Goal: Find specific page/section: Find specific page/section

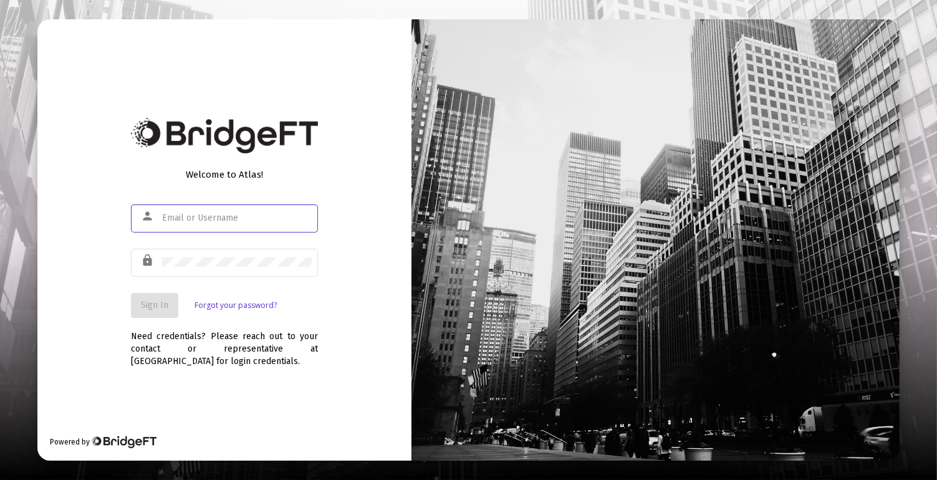
click at [257, 220] on input "text" at bounding box center [237, 218] width 150 height 10
click at [242, 200] on div "Welcome to Atlas! person lock Sign In Forgot your password?" at bounding box center [224, 239] width 187 height 160
click at [231, 214] on input "text" at bounding box center [237, 218] width 150 height 10
click at [232, 282] on div "lock" at bounding box center [224, 269] width 187 height 40
click at [226, 268] on div at bounding box center [237, 262] width 150 height 31
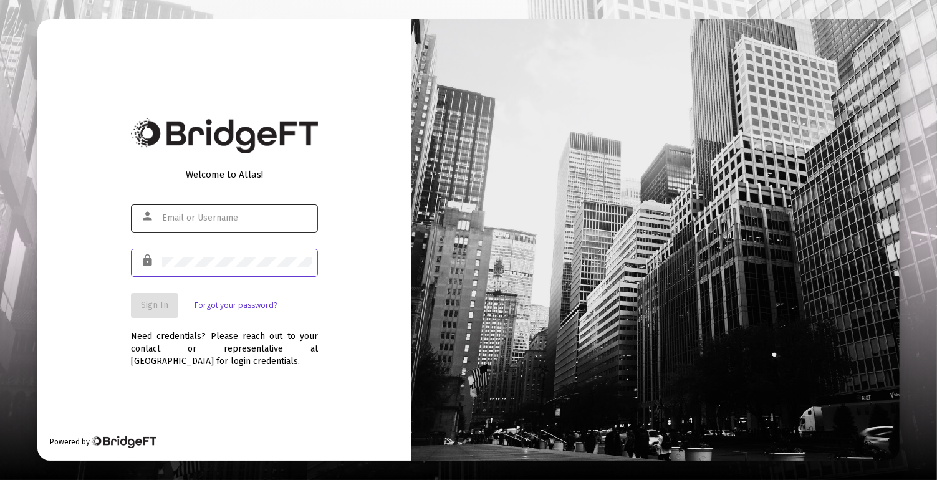
click at [224, 212] on div at bounding box center [237, 218] width 150 height 31
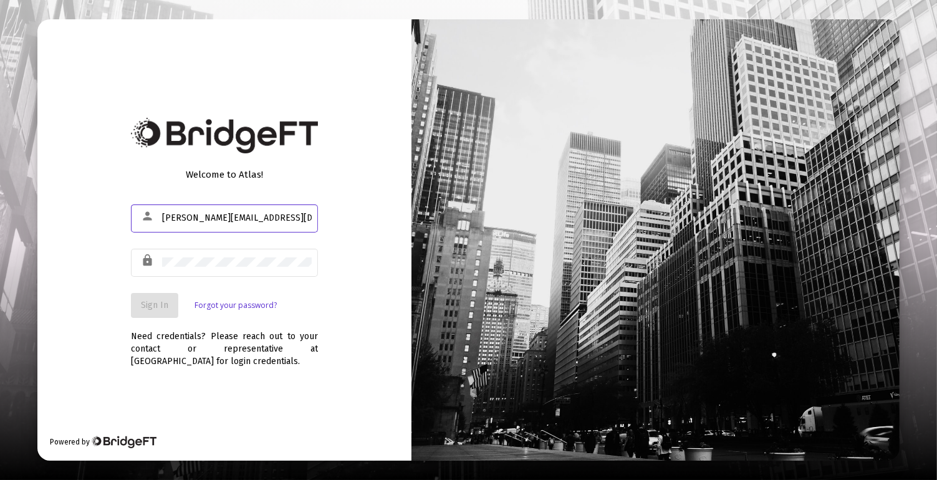
click at [227, 218] on input "[PERSON_NAME][EMAIL_ADDRESS][DOMAIN_NAME]" at bounding box center [237, 218] width 150 height 10
type input "[PERSON_NAME][EMAIL_ADDRESS][DOMAIN_NAME]"
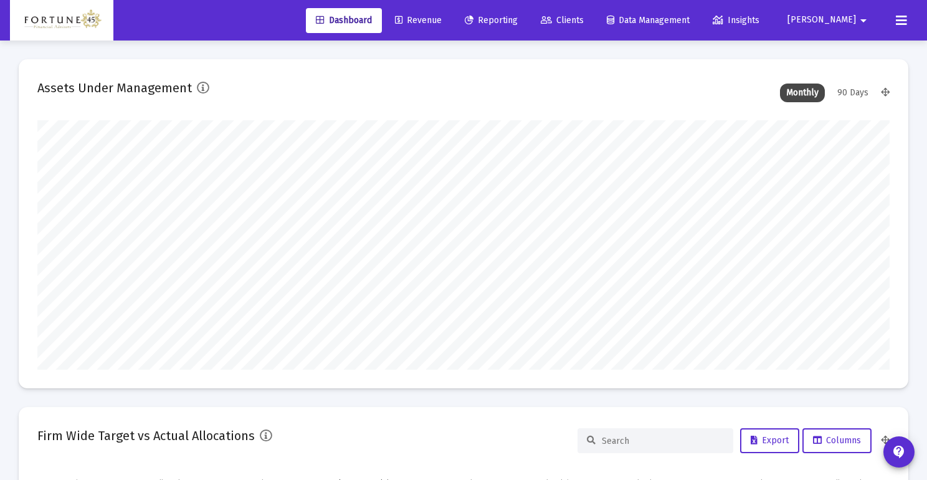
scroll to position [249, 459]
type input "[DATE]"
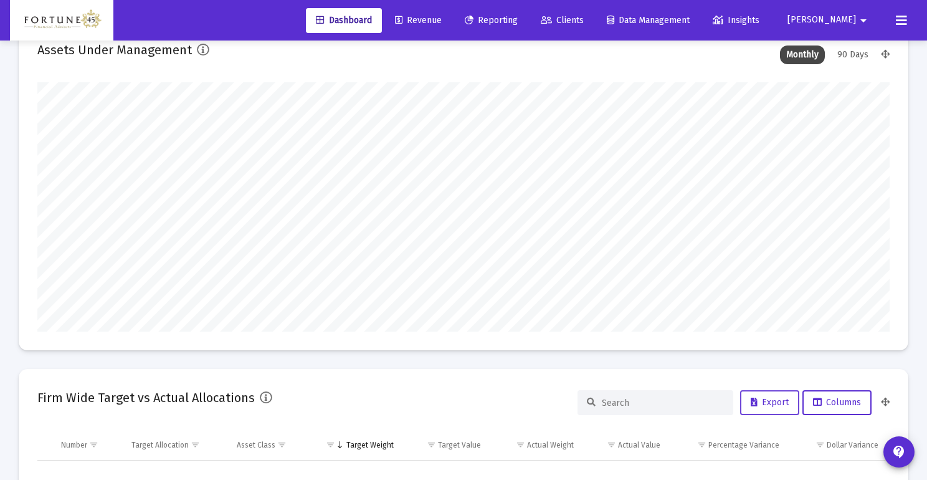
scroll to position [0, 0]
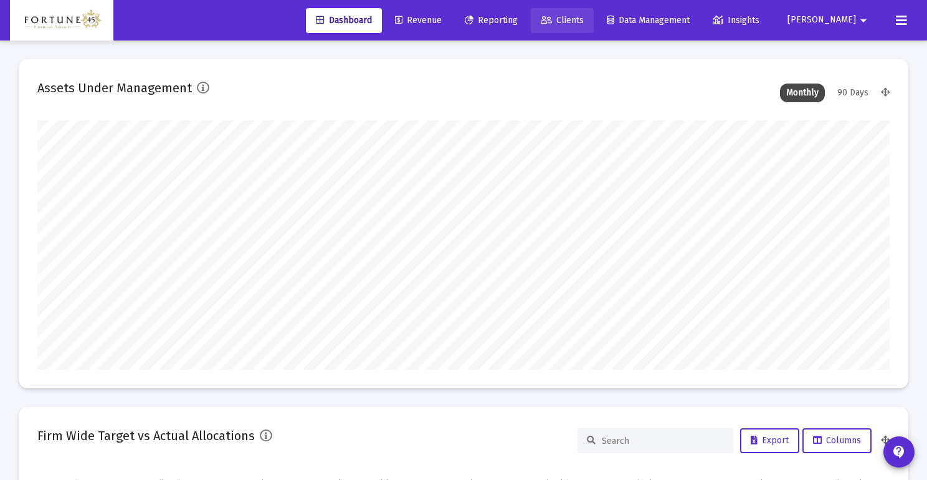
click at [584, 16] on span "Clients" at bounding box center [562, 20] width 43 height 11
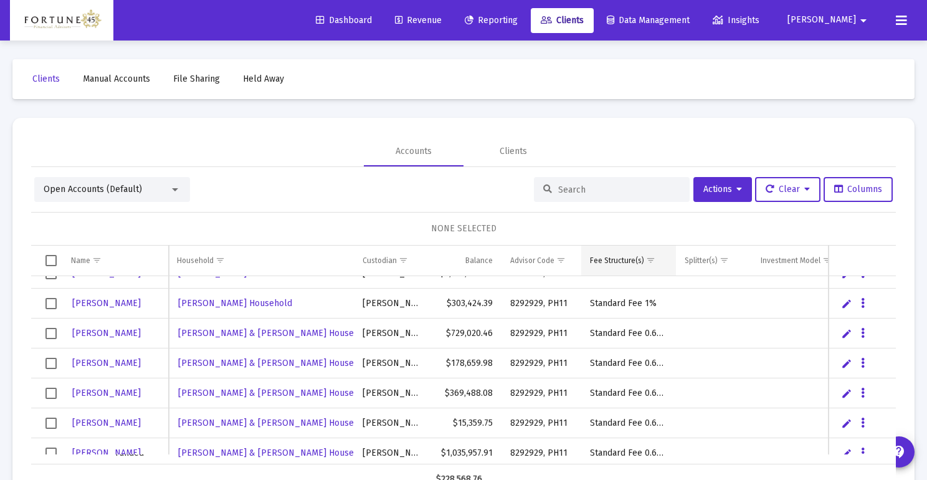
click at [638, 261] on div "Fee Structure(s)" at bounding box center [617, 261] width 54 height 10
click at [646, 262] on span "Show filter options for column 'Fee Structure(s)'" at bounding box center [650, 260] width 9 height 9
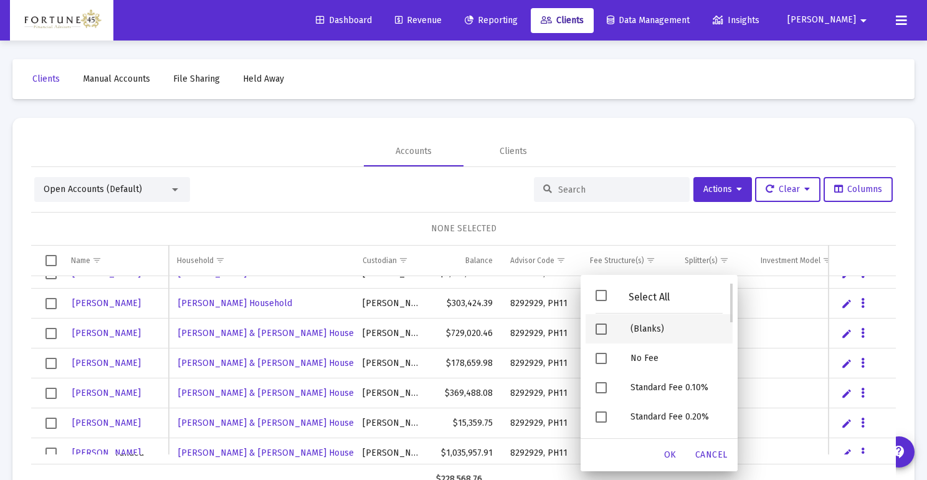
click at [603, 325] on span "Filter options" at bounding box center [601, 328] width 11 height 11
click at [668, 450] on span "OK" at bounding box center [670, 454] width 12 height 11
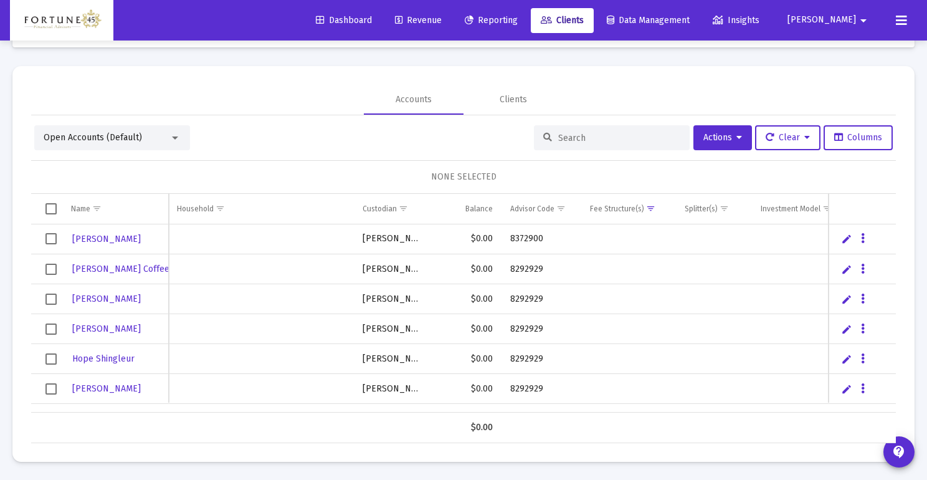
click at [582, 136] on input at bounding box center [619, 138] width 122 height 11
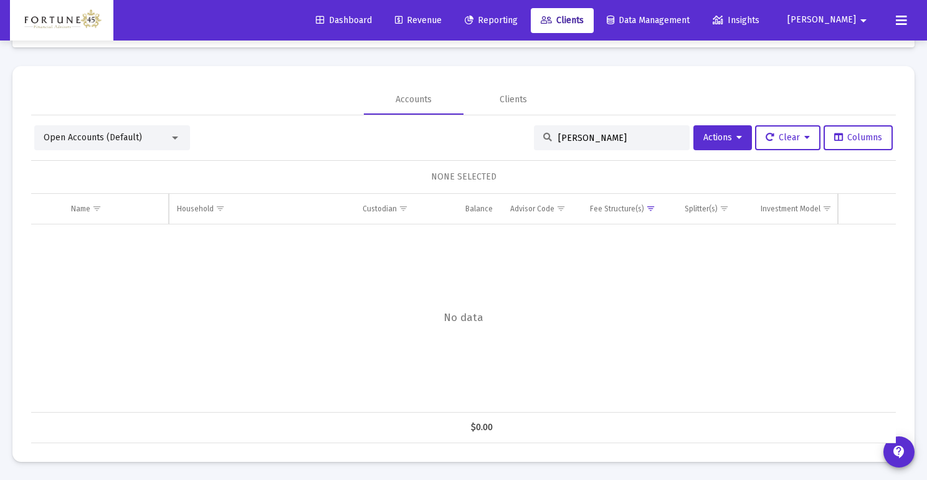
type input "[PERSON_NAME]"
click at [648, 209] on span "Show filter options for column 'Fee Structure(s)'" at bounding box center [650, 208] width 9 height 9
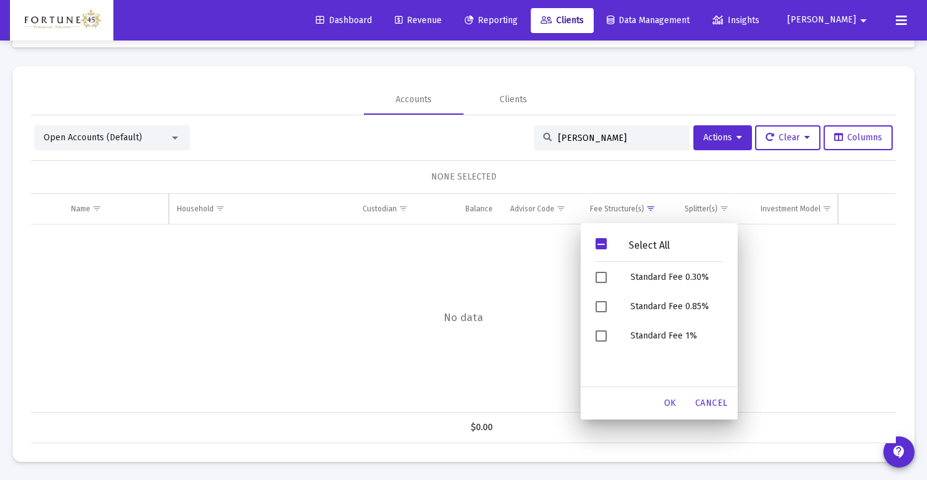
click at [601, 247] on span "Filter options" at bounding box center [601, 243] width 11 height 11
click at [713, 398] on span "Cancel" at bounding box center [712, 403] width 32 height 11
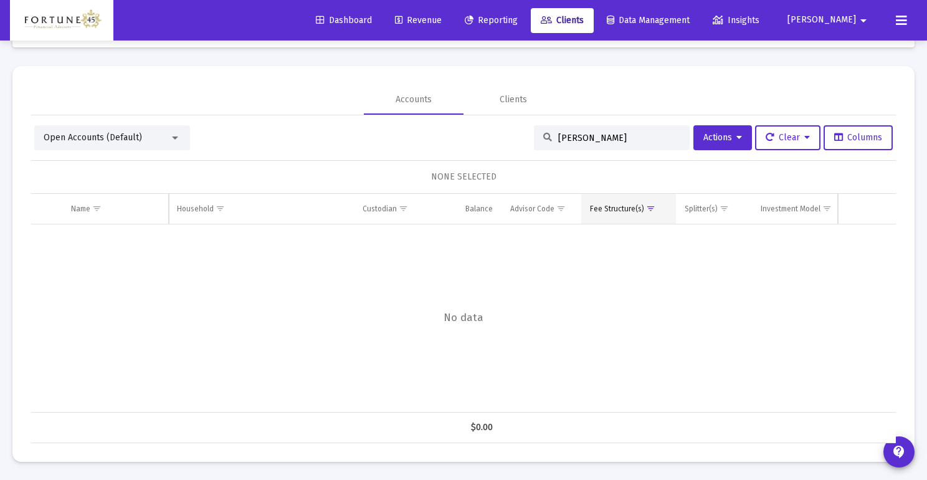
click at [655, 204] on span "Show filter options for column 'Fee Structure(s)'" at bounding box center [650, 208] width 9 height 9
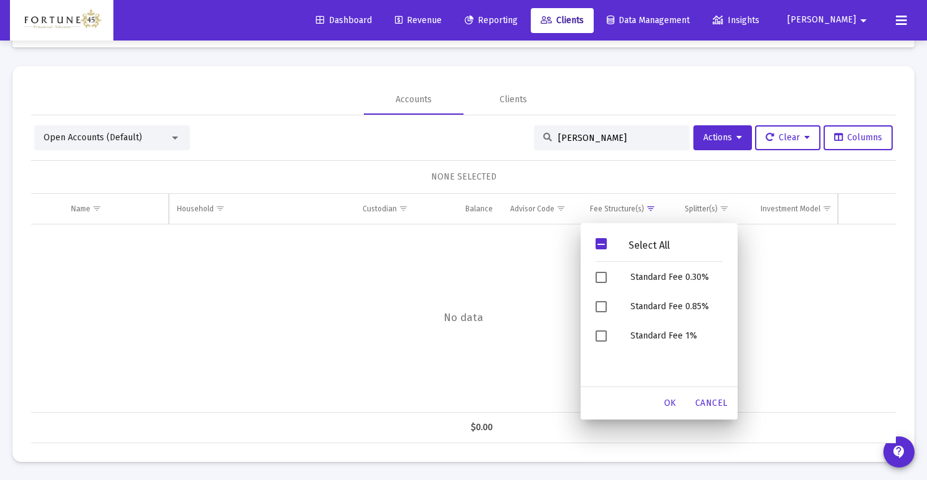
click at [596, 240] on span "Filter options" at bounding box center [601, 243] width 11 height 11
click at [604, 241] on span "Filter options" at bounding box center [601, 243] width 11 height 11
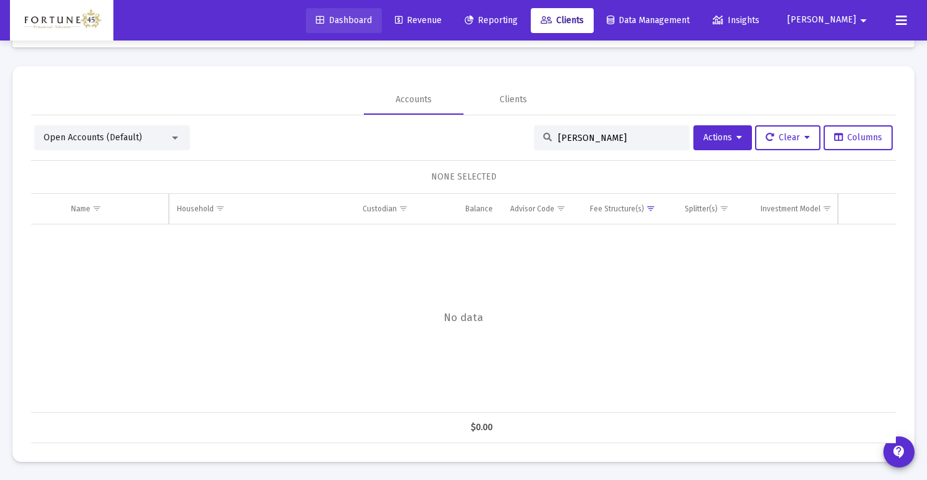
click at [372, 18] on span "Dashboard" at bounding box center [344, 20] width 56 height 11
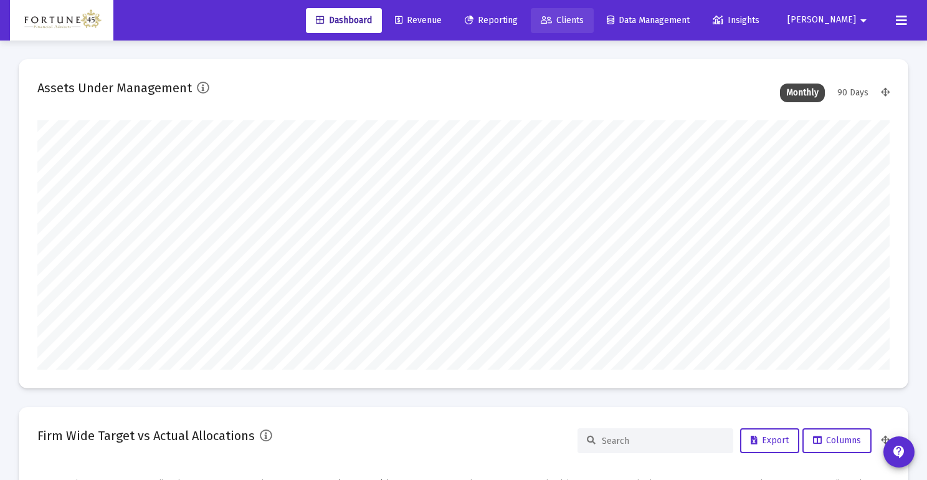
click at [584, 15] on span "Clients" at bounding box center [562, 20] width 43 height 11
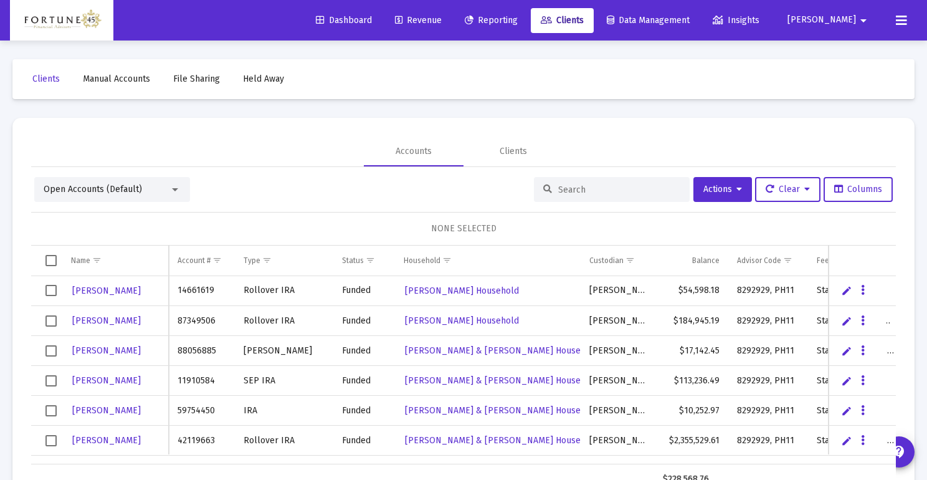
click at [583, 187] on input at bounding box center [619, 189] width 122 height 11
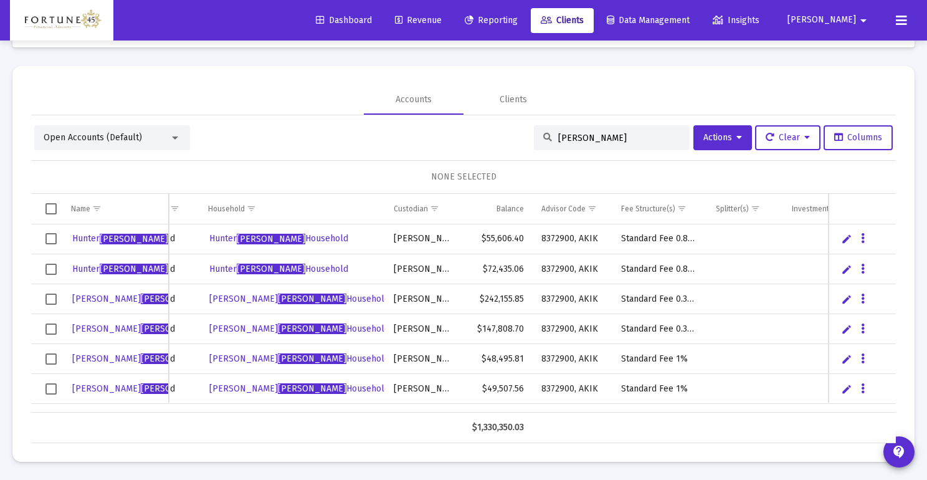
click at [550, 137] on div "[PERSON_NAME]" at bounding box center [612, 137] width 156 height 25
click at [558, 138] on input "[PERSON_NAME]" at bounding box center [619, 138] width 122 height 11
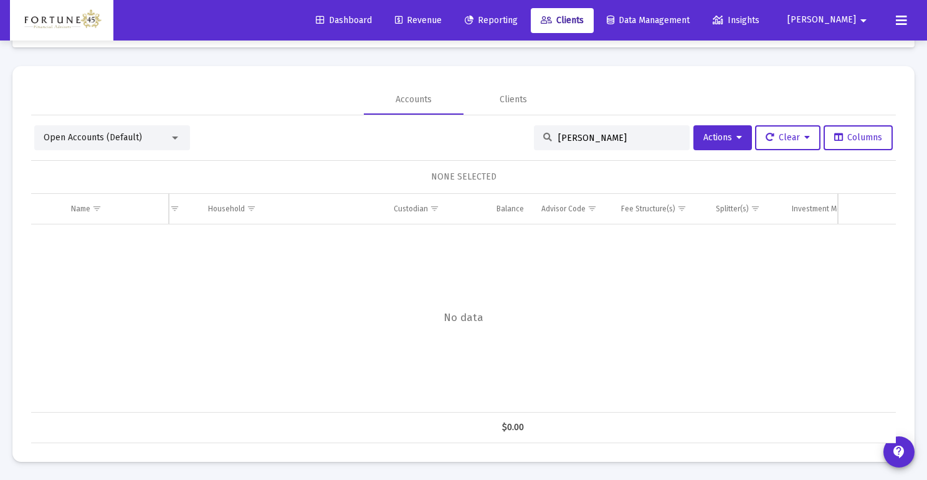
drag, startPoint x: 580, startPoint y: 139, endPoint x: 550, endPoint y: 139, distance: 29.3
click at [550, 139] on div "[PERSON_NAME]" at bounding box center [612, 137] width 156 height 25
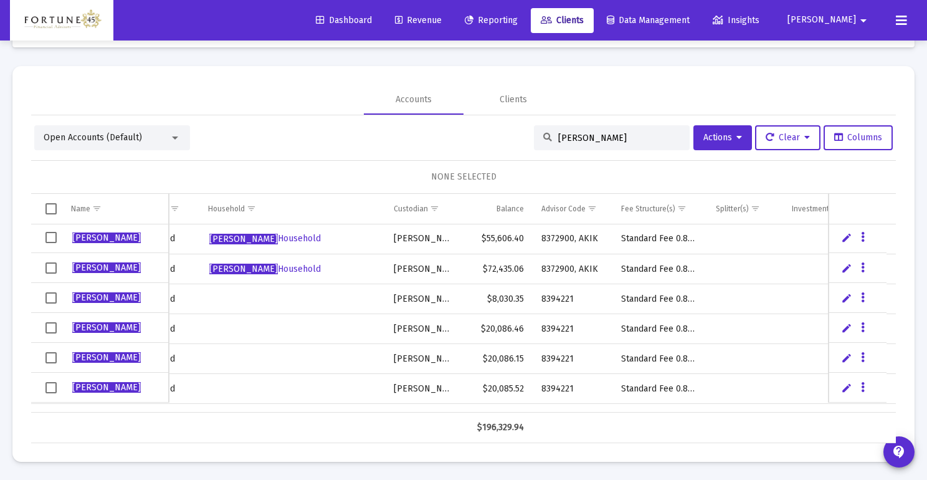
drag, startPoint x: 611, startPoint y: 138, endPoint x: 539, endPoint y: 136, distance: 72.3
click at [539, 136] on div "[PERSON_NAME]" at bounding box center [612, 137] width 156 height 25
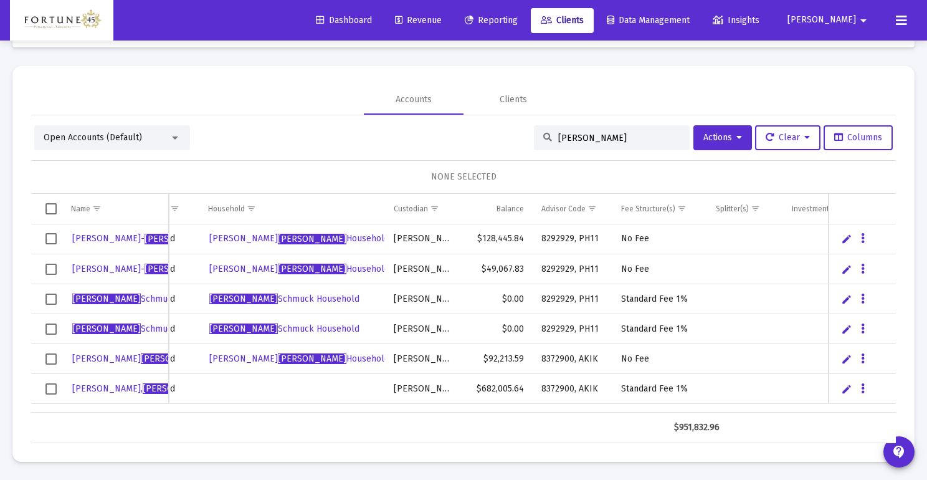
type input "[PERSON_NAME]"
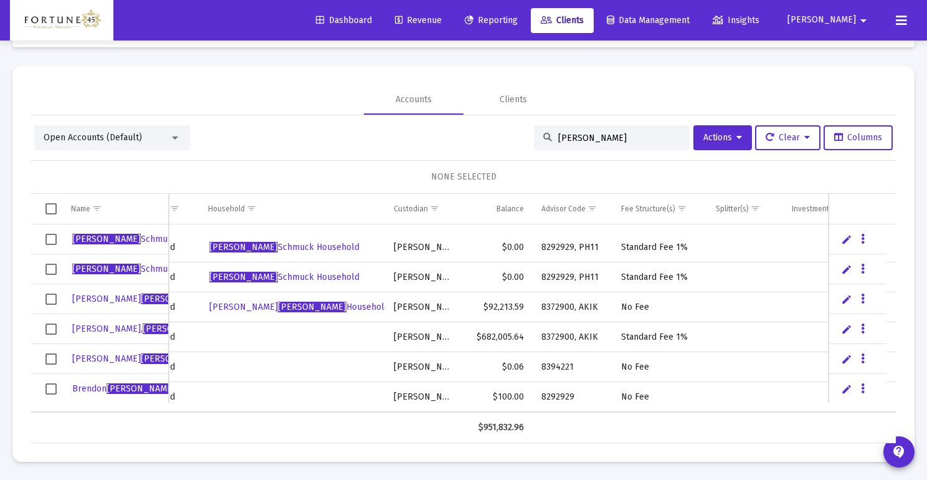
scroll to position [60, 0]
drag, startPoint x: 603, startPoint y: 138, endPoint x: 545, endPoint y: 138, distance: 58.0
click at [545, 138] on div "[PERSON_NAME]" at bounding box center [612, 137] width 156 height 25
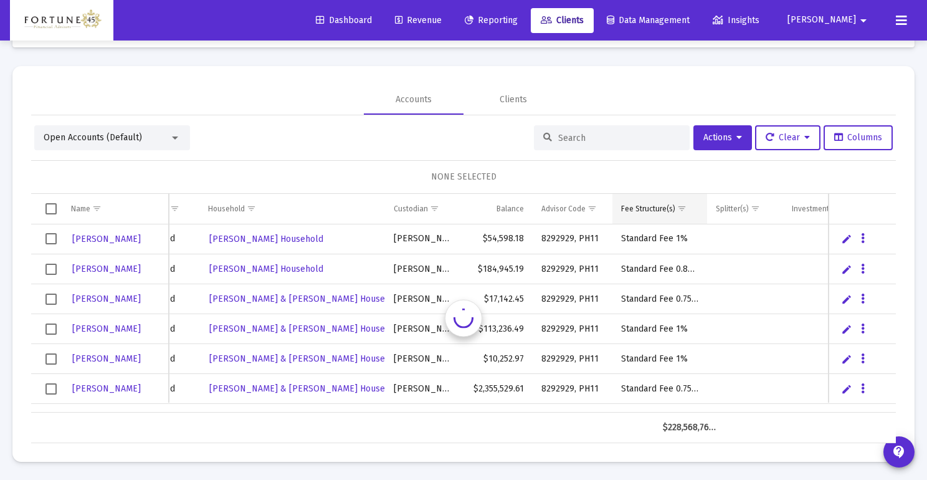
scroll to position [0, 196]
click at [682, 205] on span "Show filter options for column 'Fee Structure(s)'" at bounding box center [682, 208] width 9 height 9
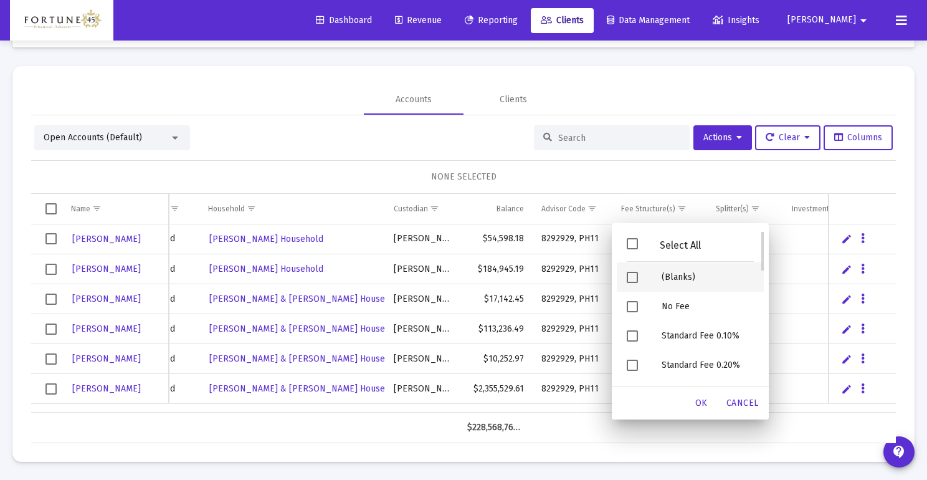
click at [634, 272] on span "Filter options" at bounding box center [632, 277] width 11 height 11
click at [706, 408] on div "OK" at bounding box center [702, 403] width 40 height 22
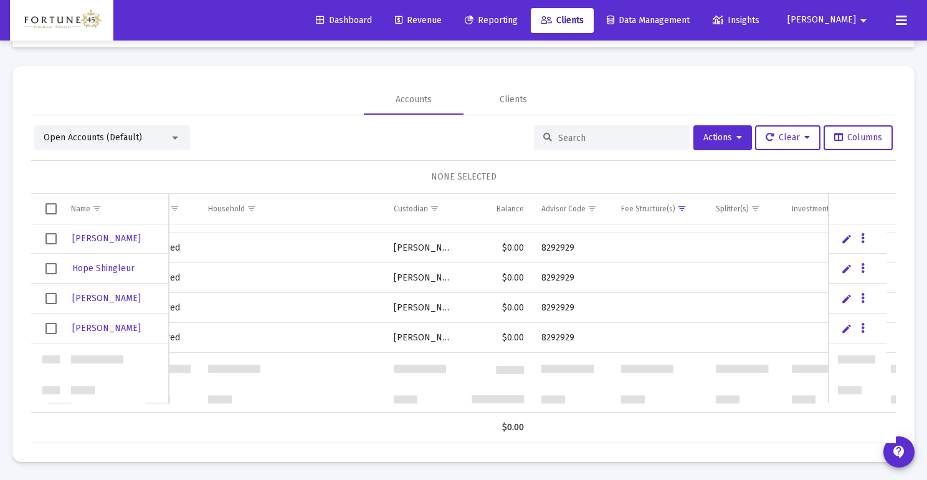
scroll to position [0, 0]
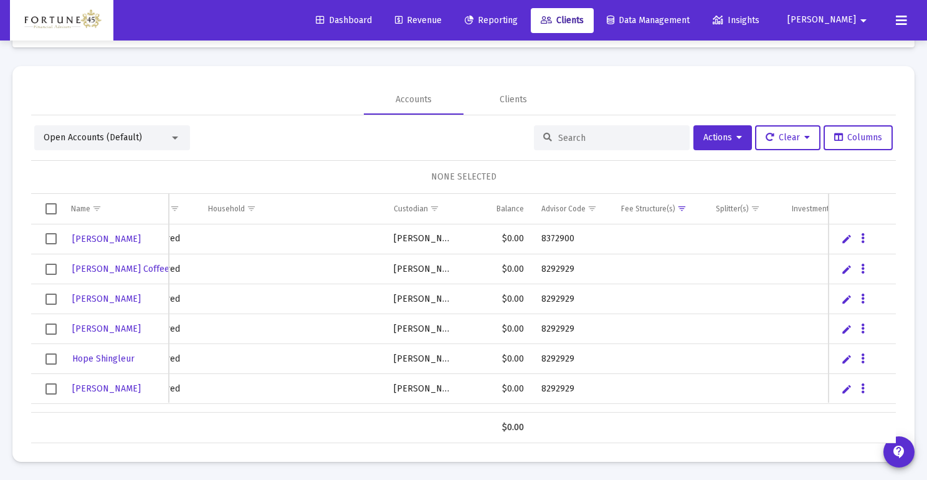
click at [579, 138] on input at bounding box center [619, 138] width 122 height 11
click at [372, 24] on span "Dashboard" at bounding box center [344, 20] width 56 height 11
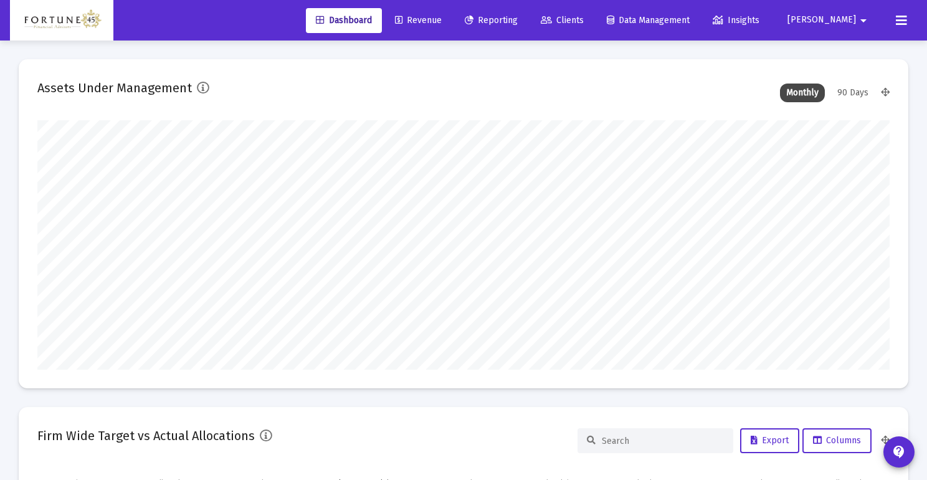
click at [584, 15] on span "Clients" at bounding box center [562, 20] width 43 height 11
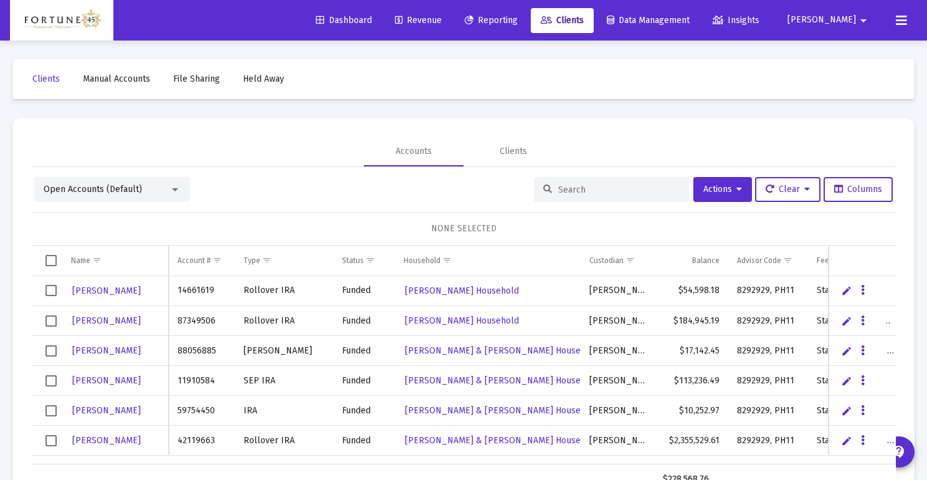
click at [565, 186] on input at bounding box center [619, 189] width 122 height 11
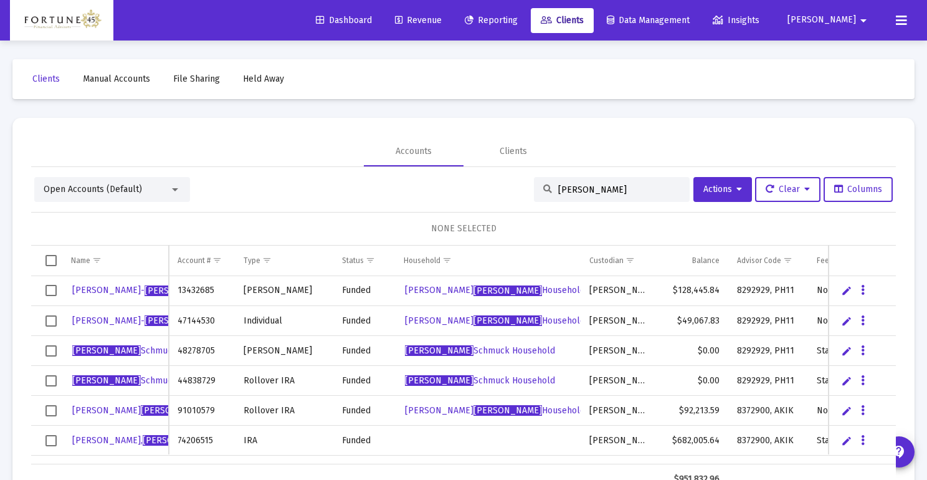
type input "[PERSON_NAME]"
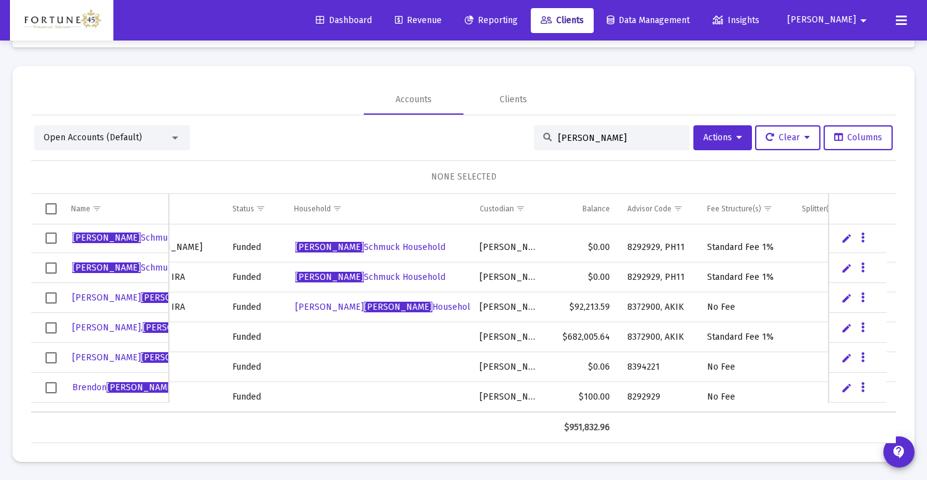
scroll to position [60, 105]
